Goal: Task Accomplishment & Management: Manage account settings

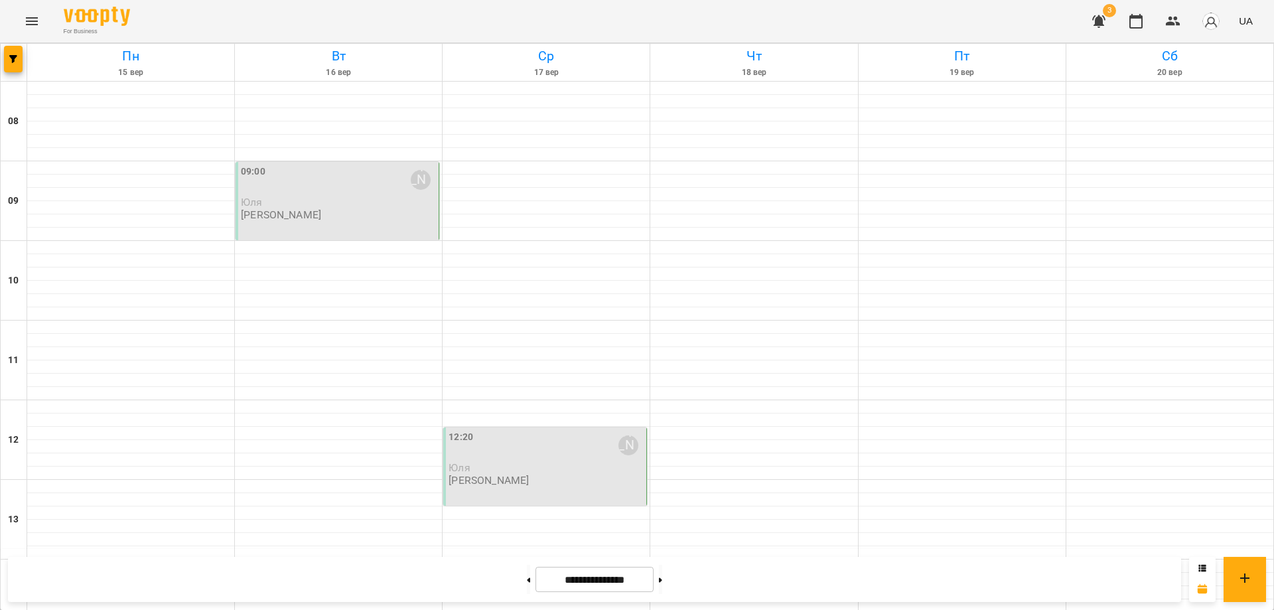
click at [1214, 23] on img "button" at bounding box center [1211, 21] width 19 height 19
click at [1019, 24] on div at bounding box center [637, 305] width 1274 height 610
click at [1175, 19] on icon "button" at bounding box center [1173, 21] width 15 height 9
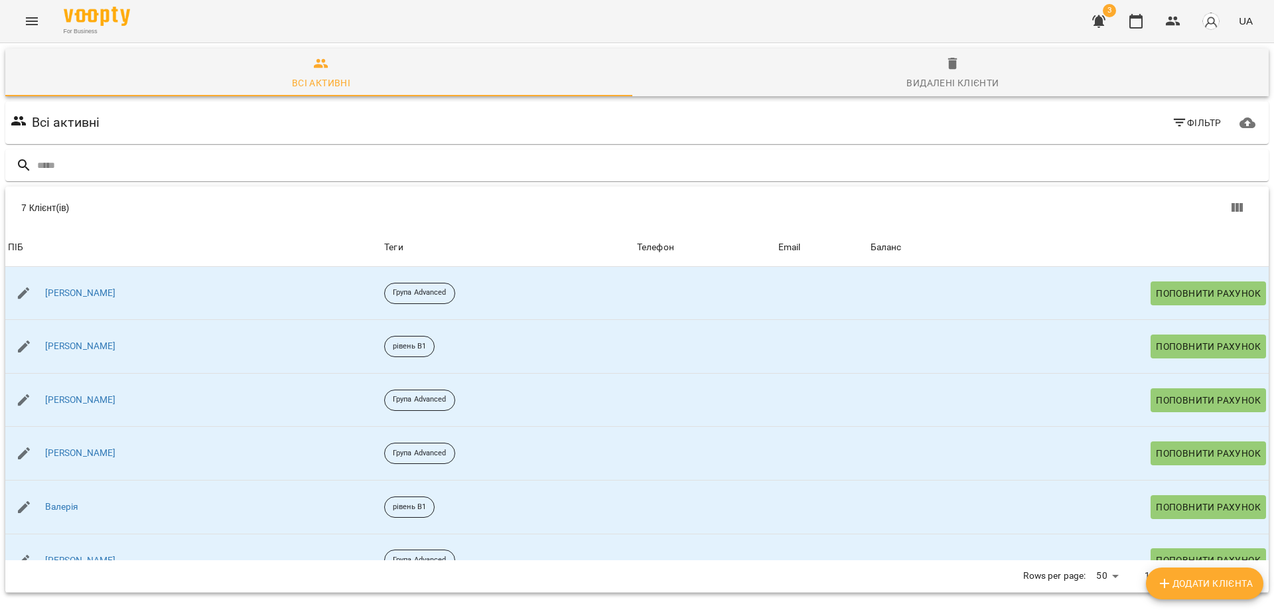
click at [1246, 17] on span "UA" at bounding box center [1246, 21] width 14 height 14
click at [1102, 17] on div at bounding box center [637, 305] width 1274 height 610
click at [1102, 17] on icon "button" at bounding box center [1098, 21] width 13 height 13
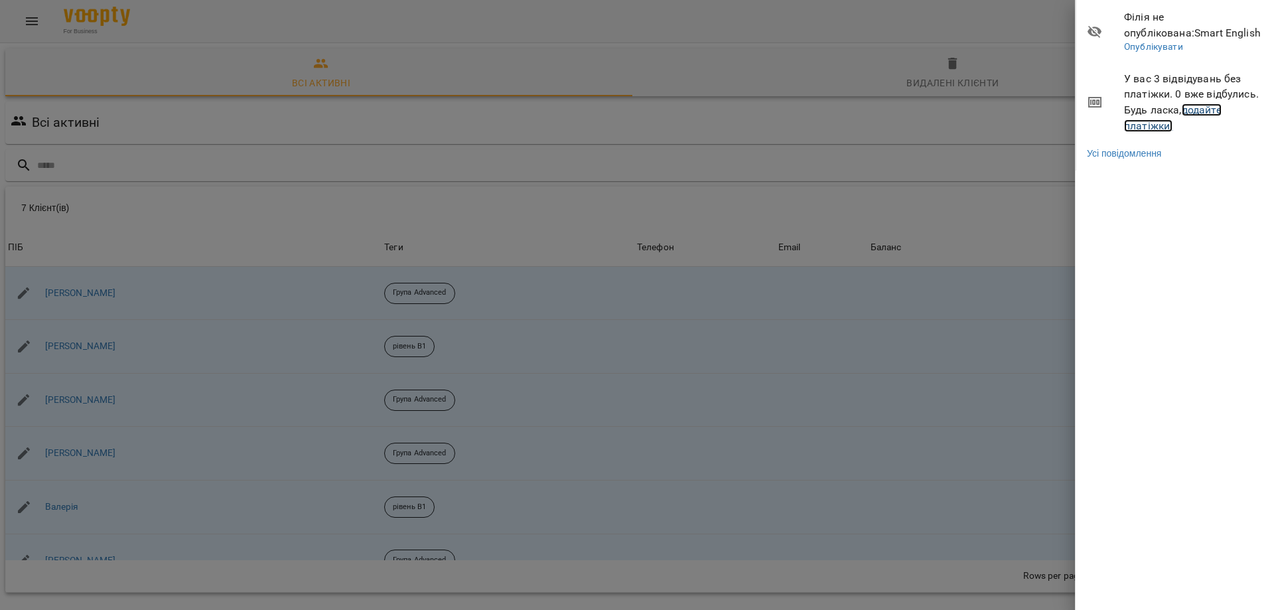
click at [1160, 125] on link "додайте платіжки!" at bounding box center [1173, 118] width 98 height 29
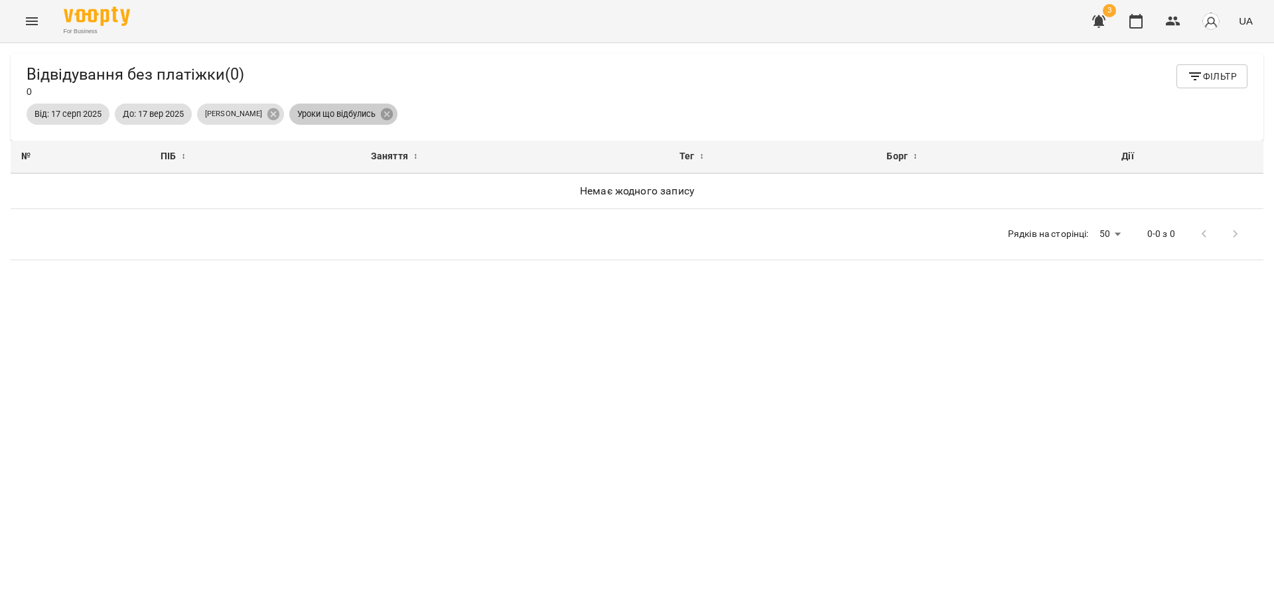
click at [345, 115] on span "Уроки що відбулись" at bounding box center [336, 114] width 94 height 12
click at [238, 115] on p "[PERSON_NAME]" at bounding box center [233, 114] width 57 height 11
click at [27, 20] on icon "Menu" at bounding box center [32, 21] width 16 height 16
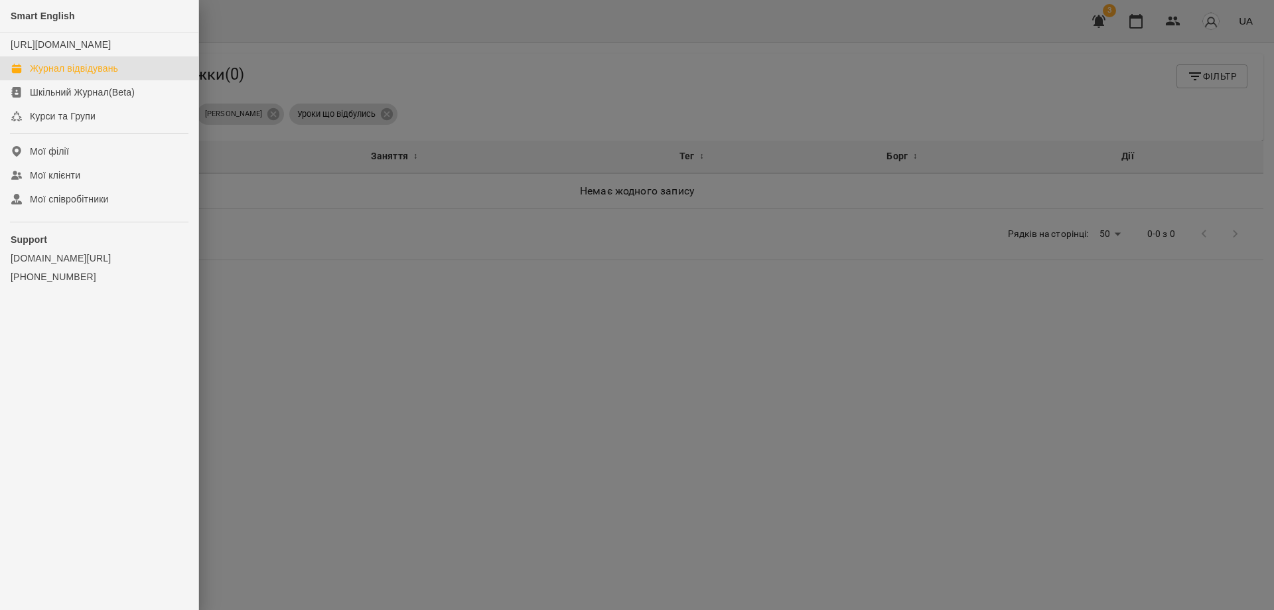
click at [68, 75] on div "Журнал відвідувань" at bounding box center [74, 68] width 88 height 13
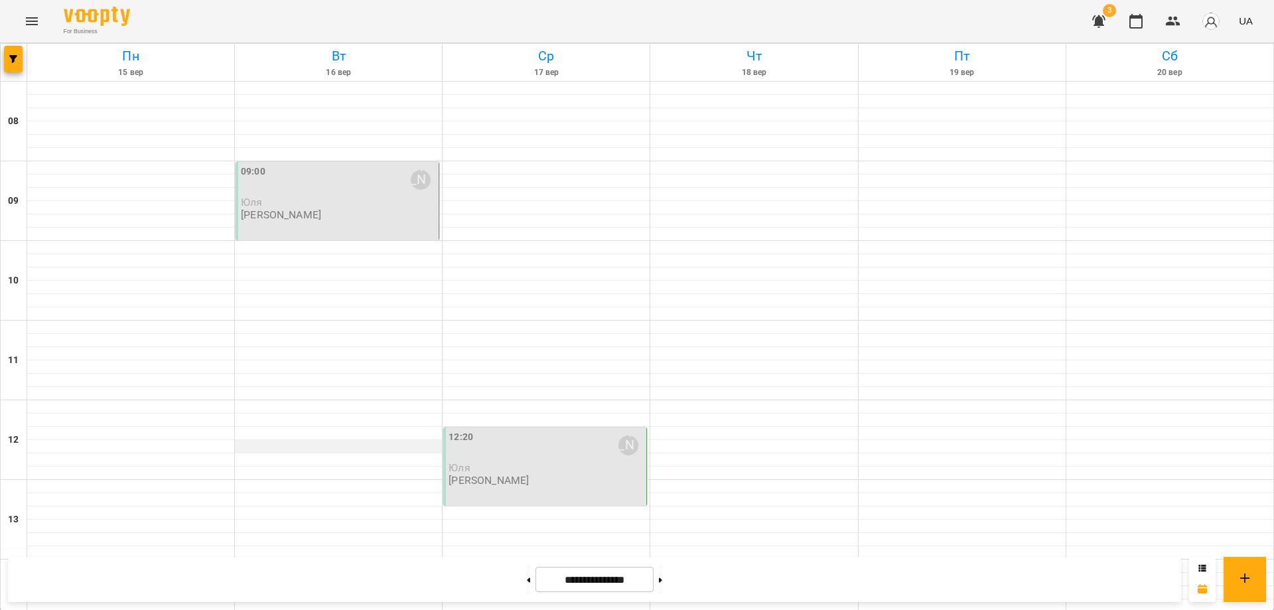
scroll to position [487, 0]
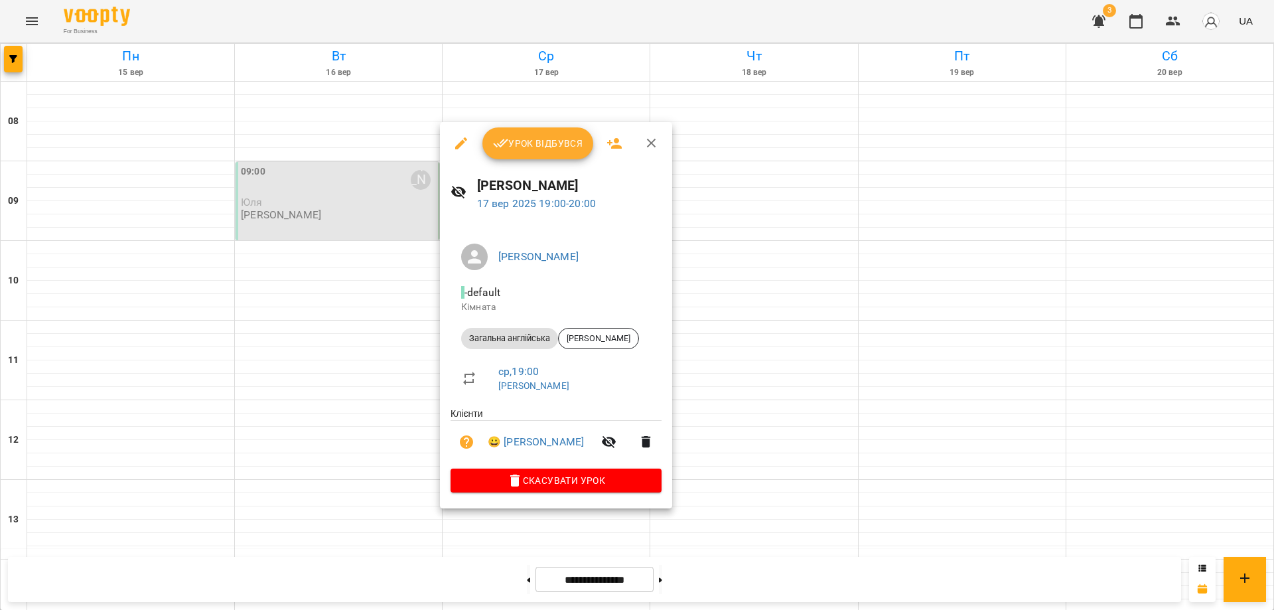
click at [532, 145] on span "Урок відбувся" at bounding box center [538, 143] width 90 height 16
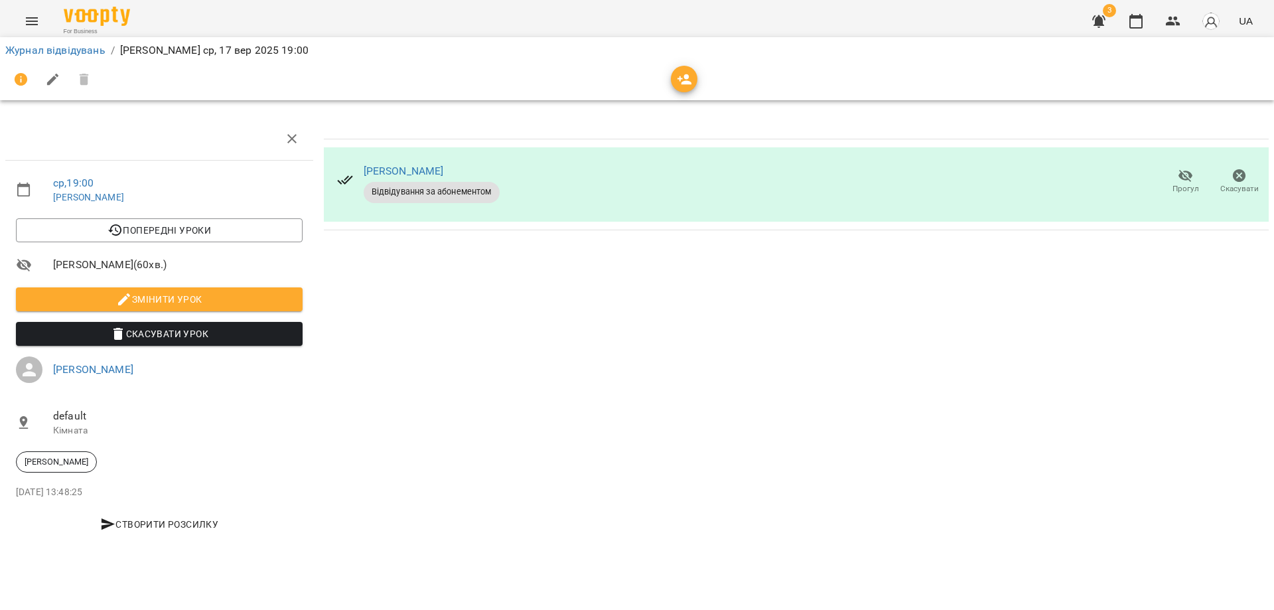
click at [342, 181] on icon at bounding box center [344, 180] width 15 height 9
click at [450, 293] on div "[PERSON_NAME] Відвідування за абонементом Прогул Скасувати" at bounding box center [797, 332] width 956 height 440
click at [28, 19] on icon "Menu" at bounding box center [32, 21] width 16 height 16
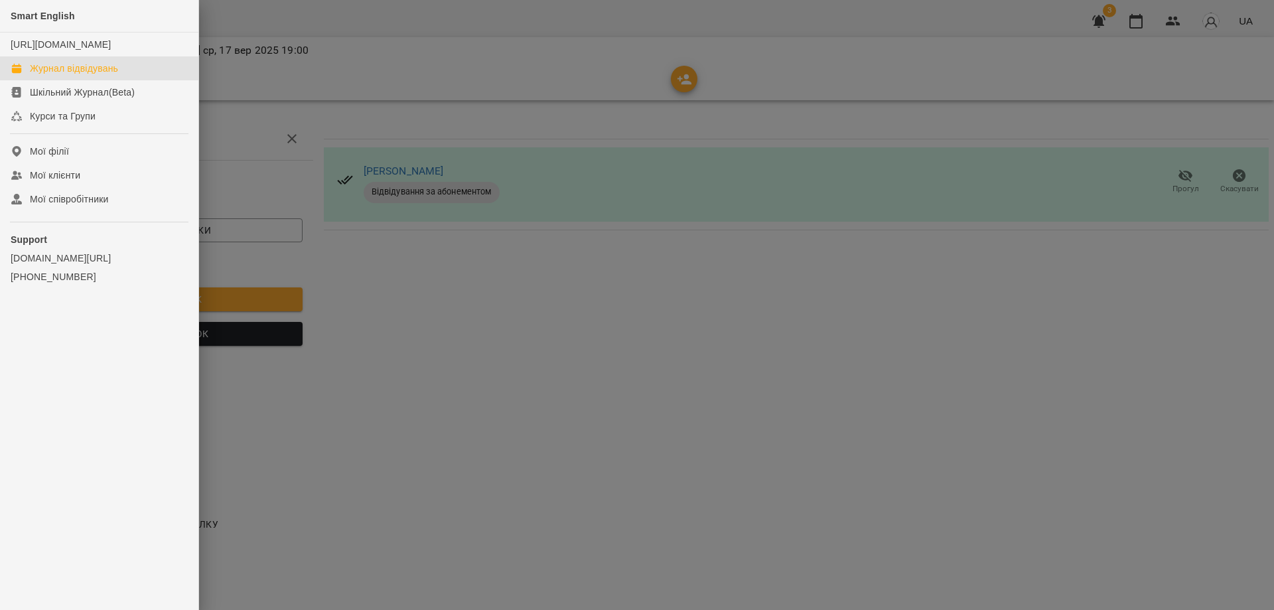
click at [77, 75] on div "Журнал відвідувань" at bounding box center [74, 68] width 88 height 13
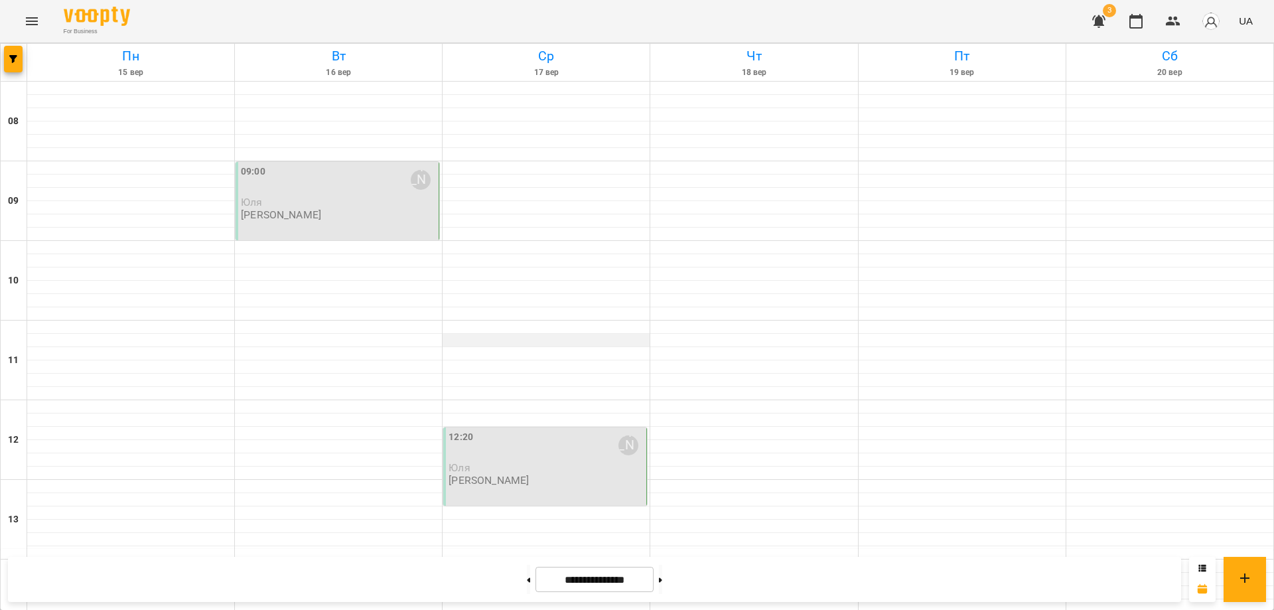
scroll to position [23, 0]
click at [514, 462] on p "Юля" at bounding box center [546, 467] width 195 height 11
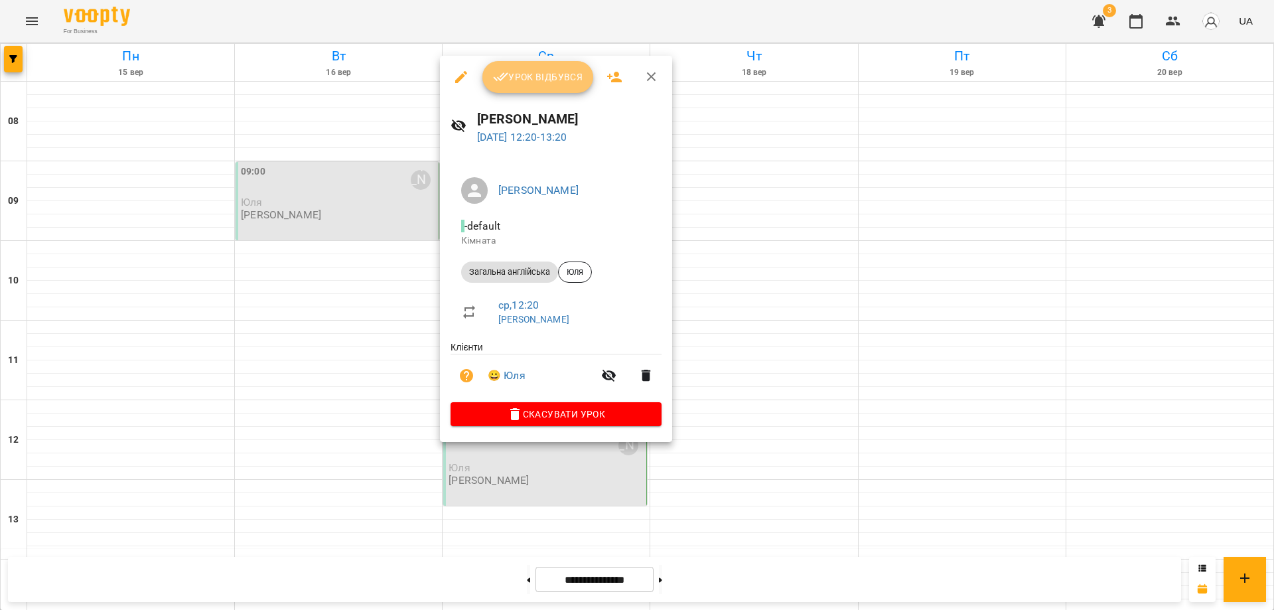
click at [561, 76] on span "Урок відбувся" at bounding box center [538, 77] width 90 height 16
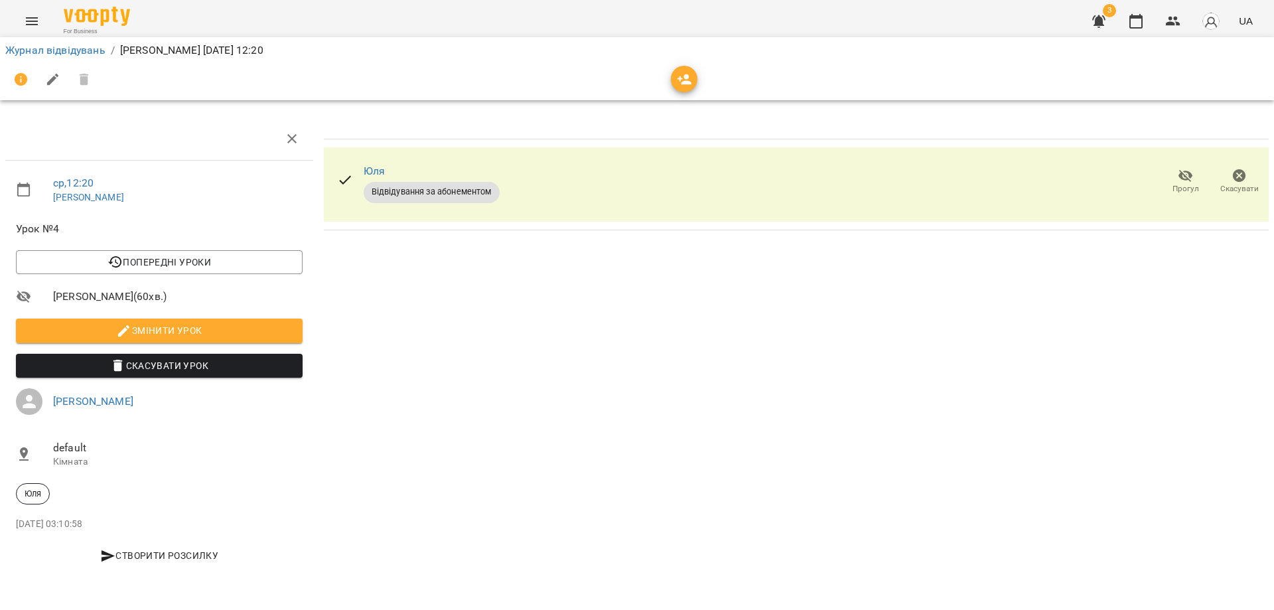
click at [530, 370] on div "[PERSON_NAME] Відвідування за абонементом Прогул Скасувати" at bounding box center [797, 348] width 956 height 472
click at [38, 46] on link "Журнал відвідувань" at bounding box center [55, 50] width 100 height 13
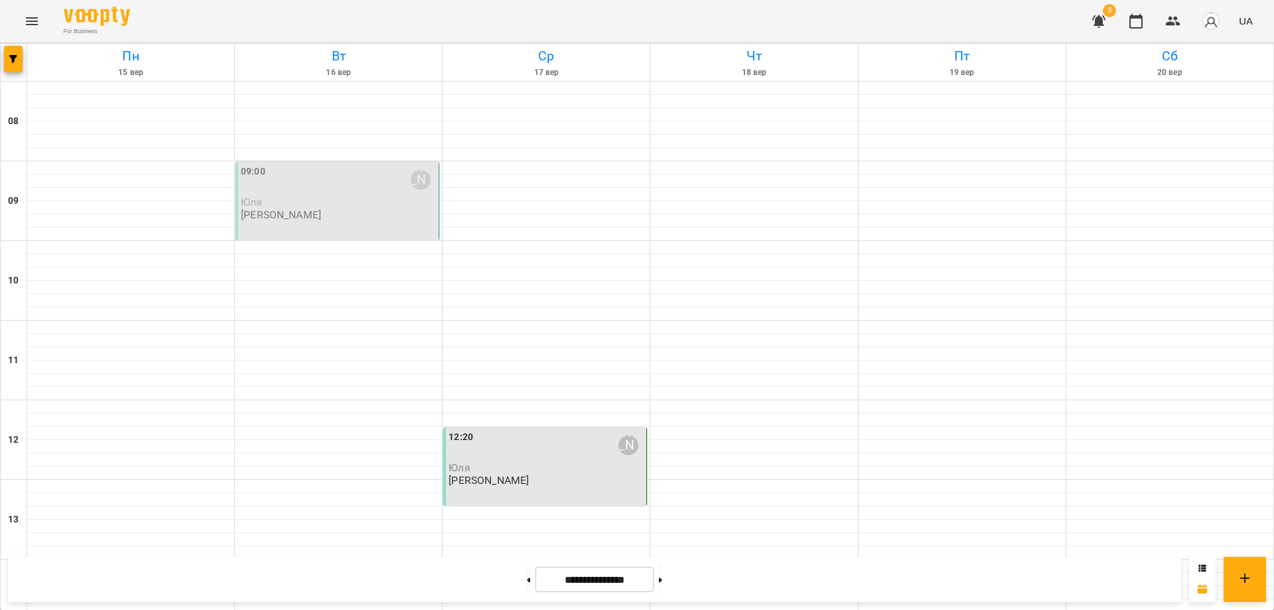
click at [305, 212] on p "[PERSON_NAME]" at bounding box center [281, 214] width 80 height 11
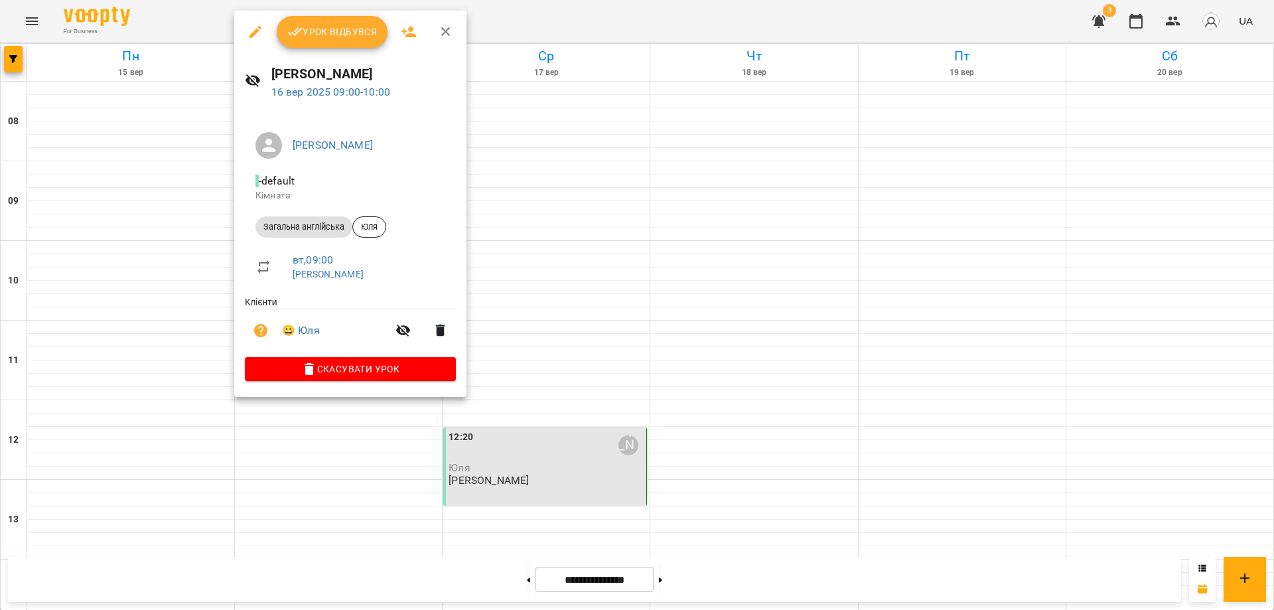
click at [324, 25] on span "Урок відбувся" at bounding box center [332, 32] width 90 height 16
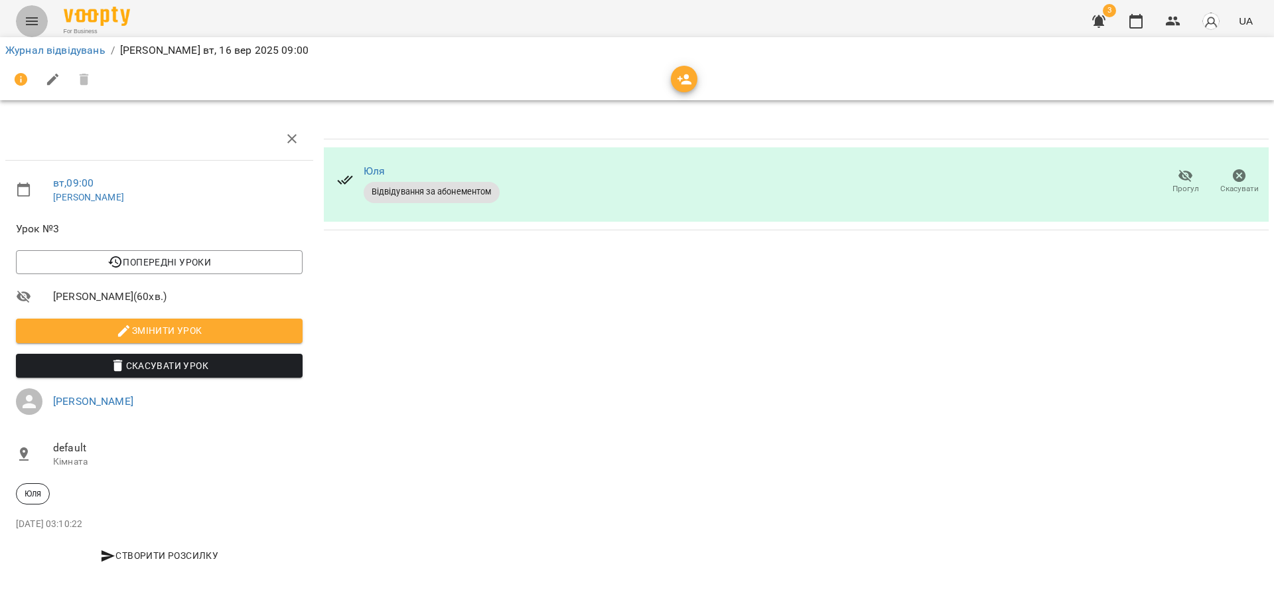
click at [28, 19] on icon "Menu" at bounding box center [32, 21] width 12 height 8
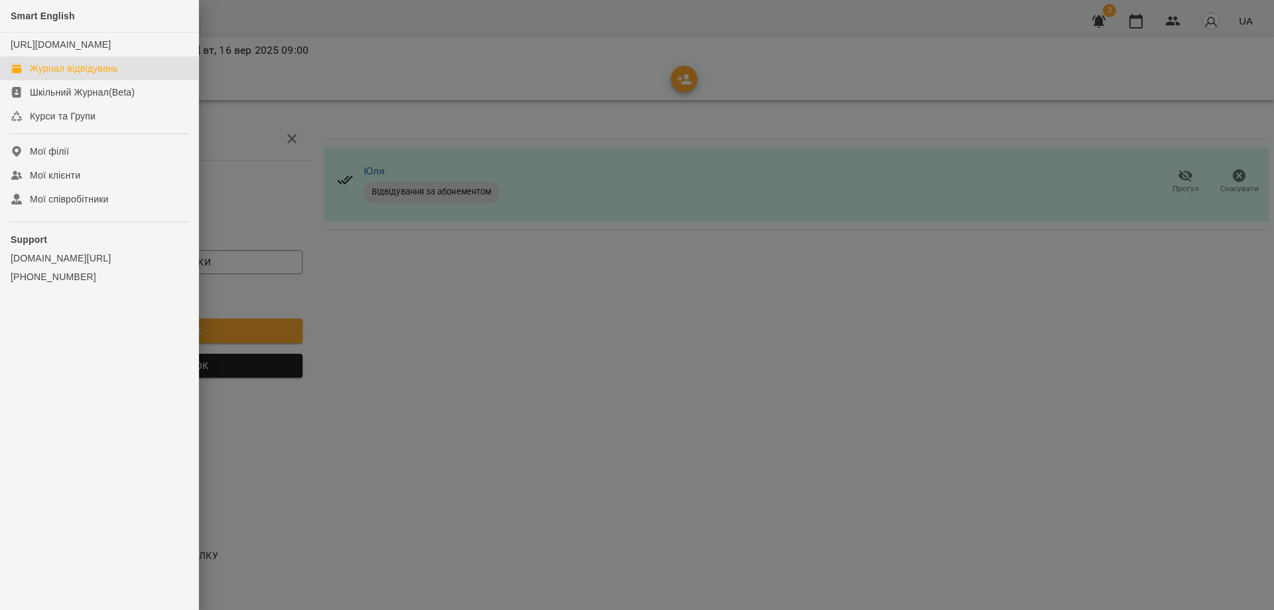
click at [71, 75] on div "Журнал відвідувань" at bounding box center [74, 68] width 88 height 13
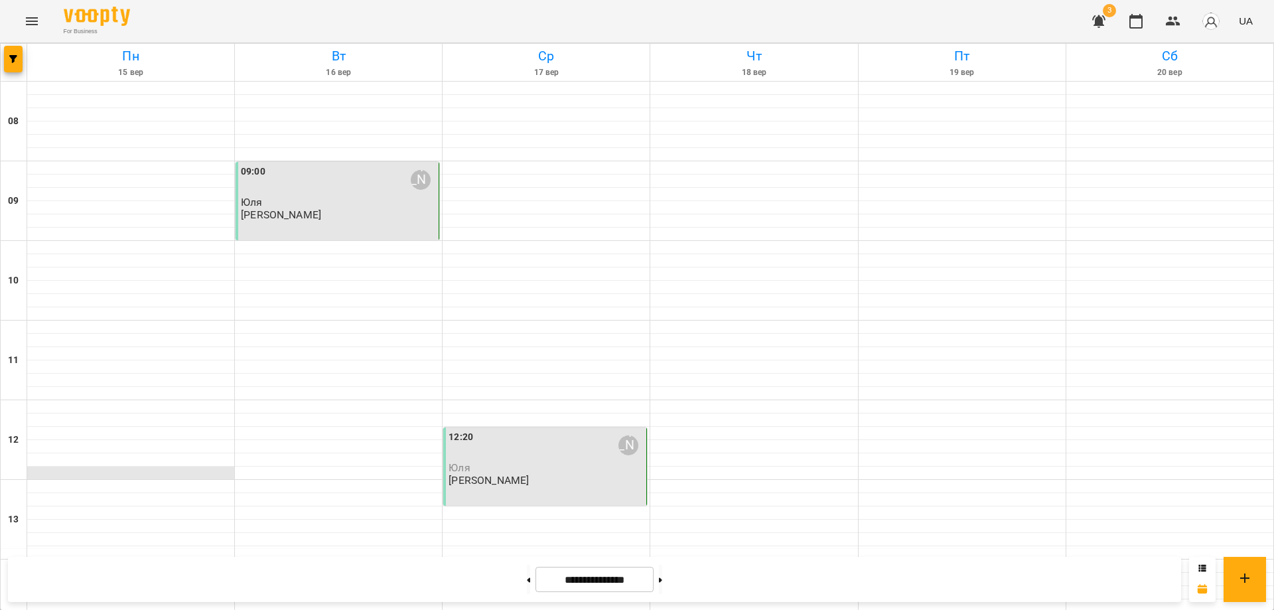
scroll to position [89, 0]
click at [1110, 7] on span "3" at bounding box center [1109, 10] width 13 height 13
click at [1102, 18] on icon "button" at bounding box center [1098, 21] width 13 height 13
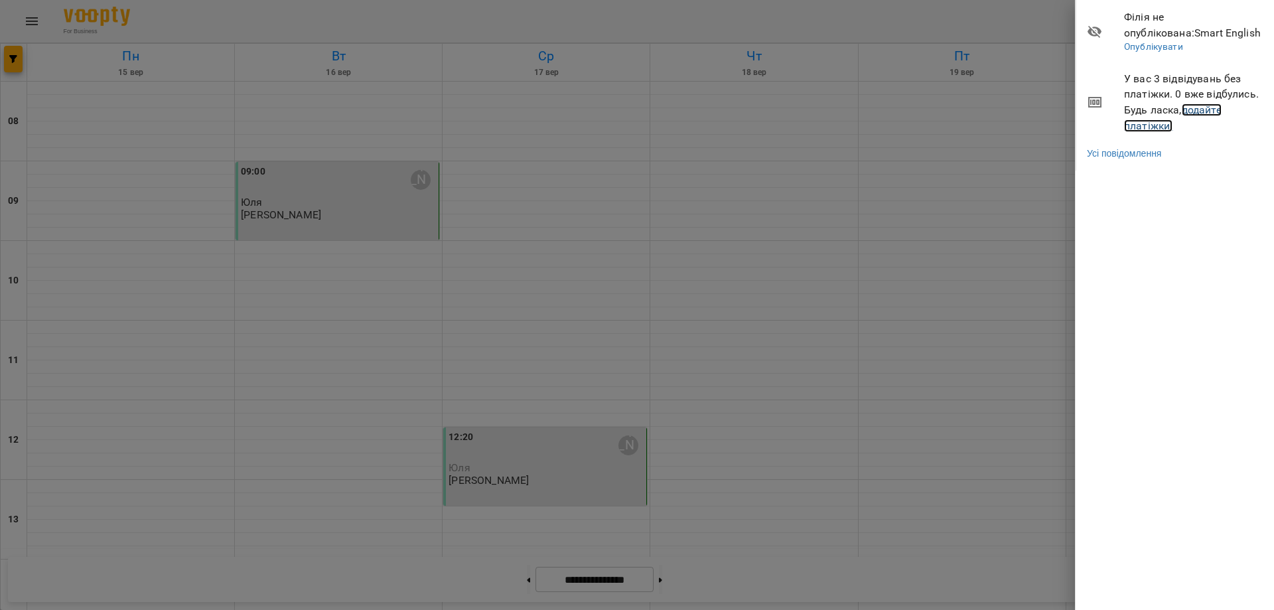
click at [1153, 123] on link "додайте платіжки!" at bounding box center [1173, 118] width 98 height 29
